Goal: Transaction & Acquisition: Subscribe to service/newsletter

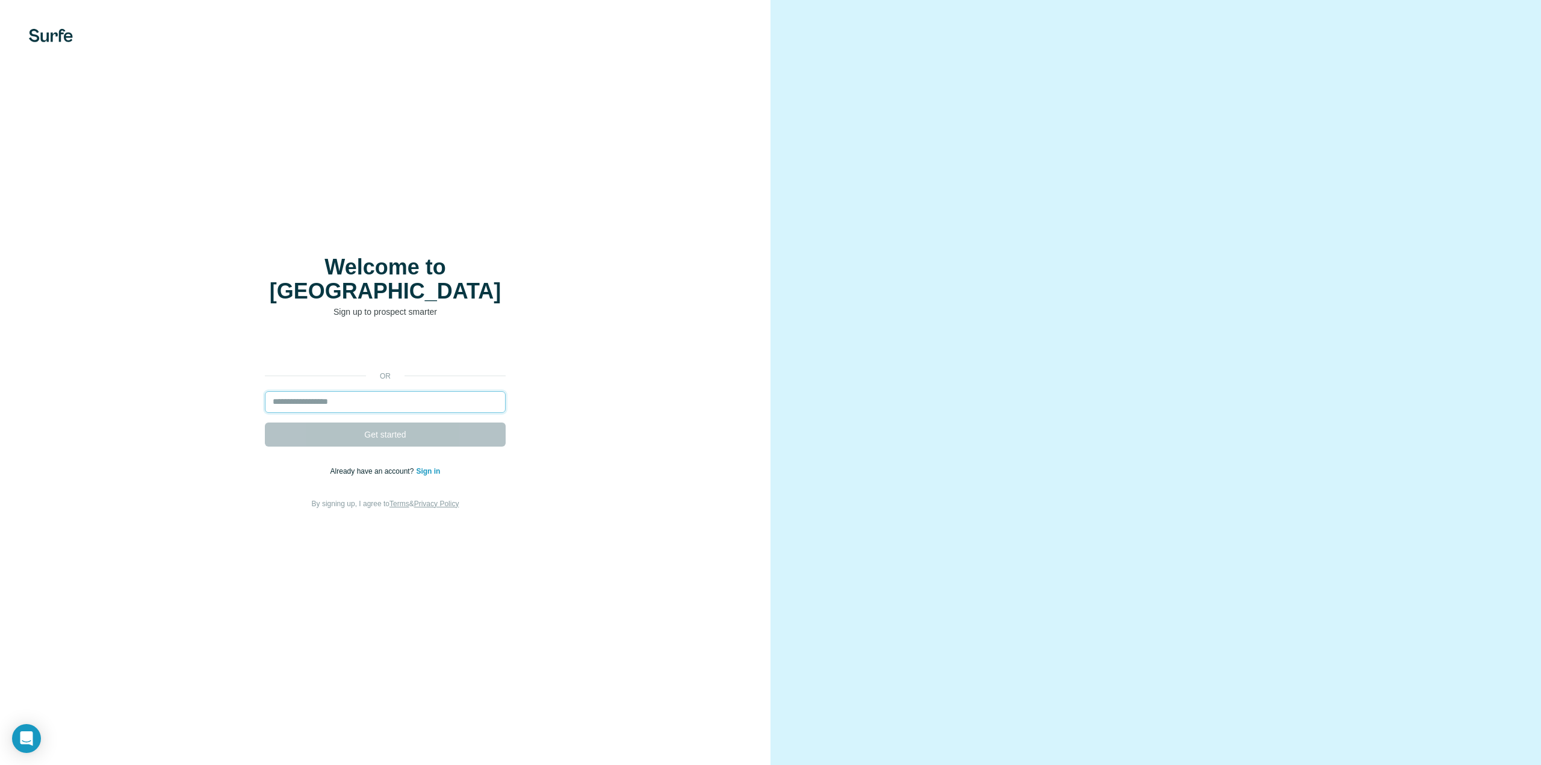
click at [316, 391] on input "email" at bounding box center [385, 402] width 241 height 22
type input "**********"
click at [338, 424] on button "Get started" at bounding box center [385, 435] width 241 height 24
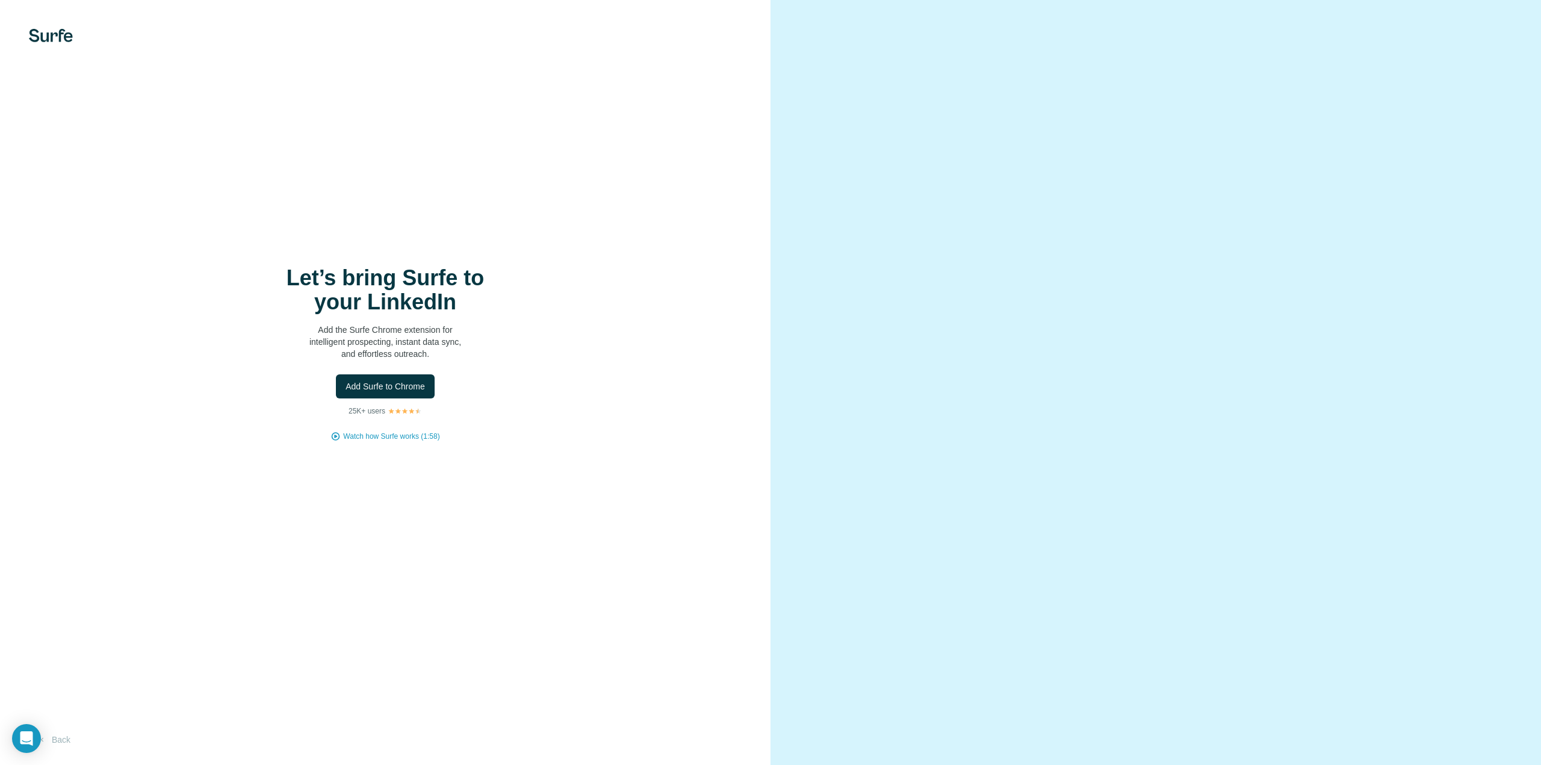
click at [413, 388] on span "Add Surfe to Chrome" at bounding box center [385, 386] width 79 height 12
